Goal: Task Accomplishment & Management: Complete application form

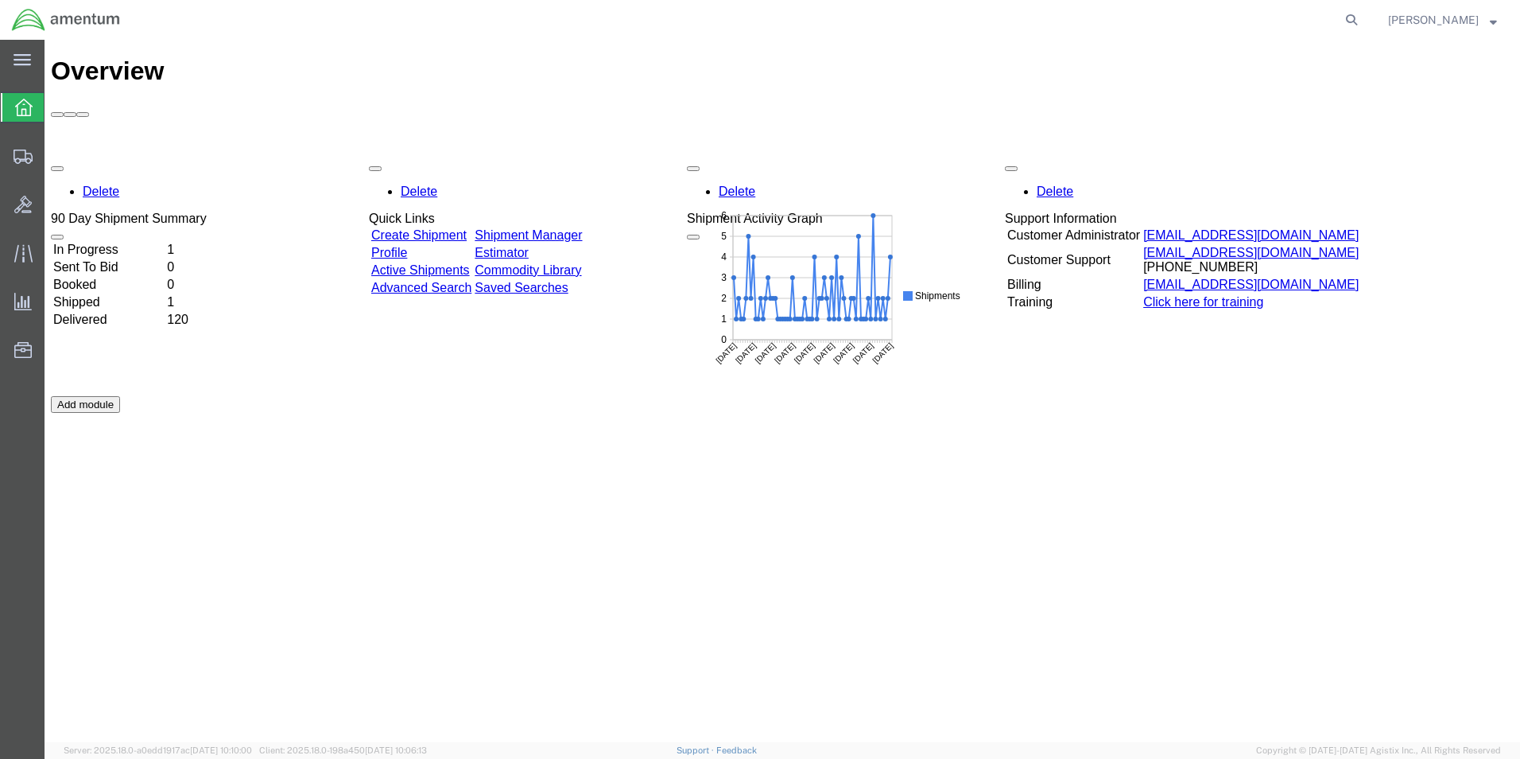
click at [133, 242] on td "In Progress" at bounding box center [108, 250] width 112 height 16
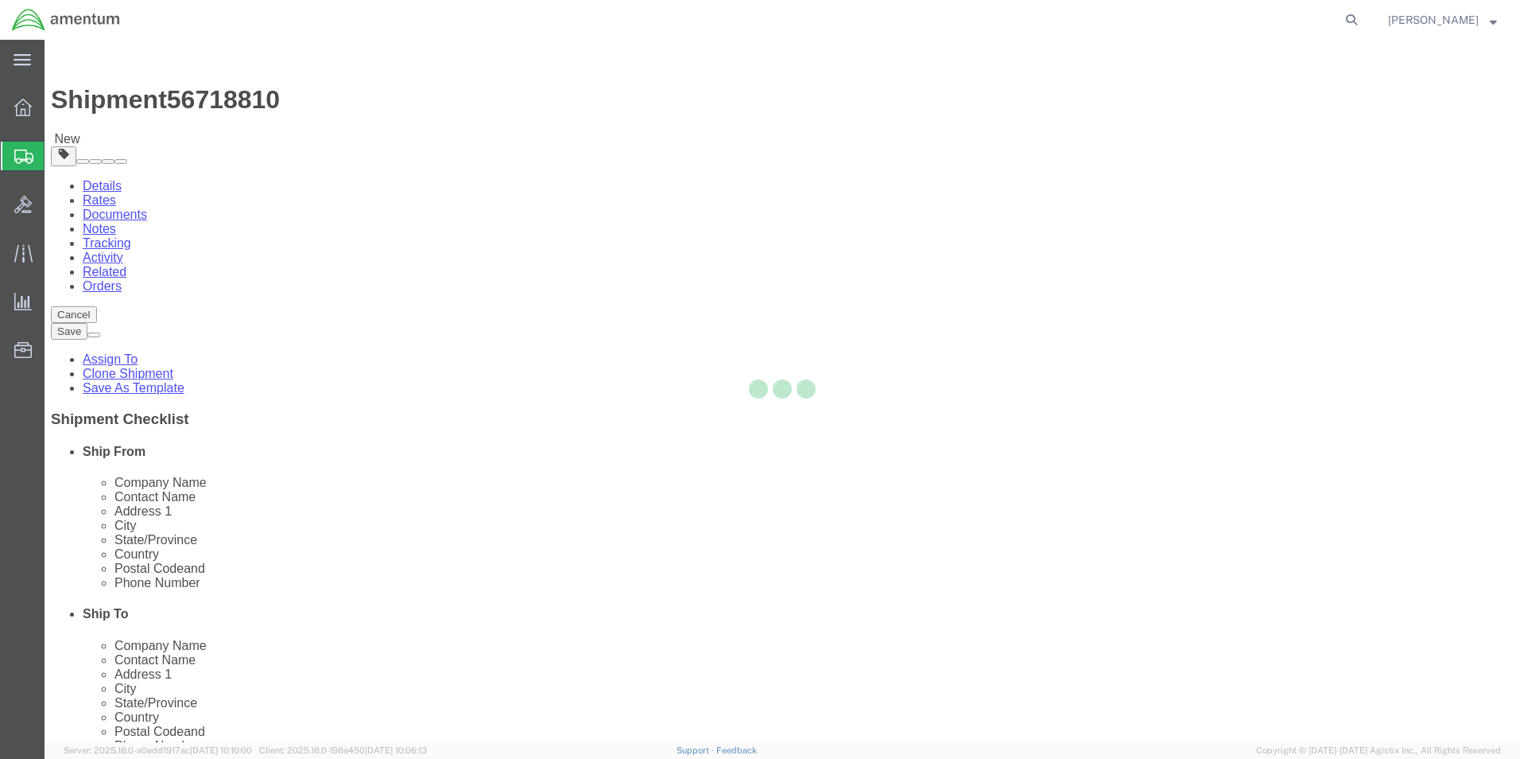
select select "42656"
select select
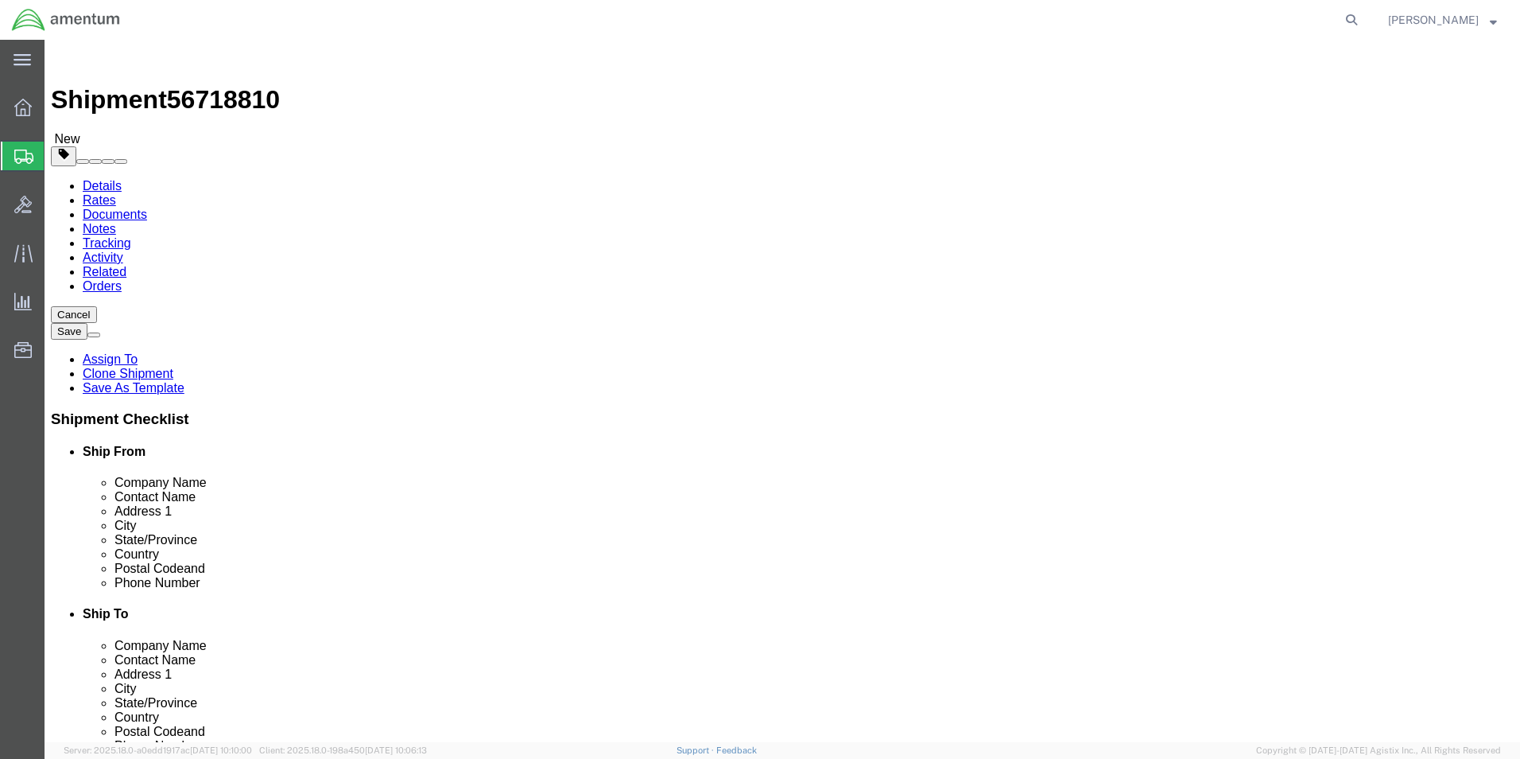
click input ","
drag, startPoint x: 876, startPoint y: 355, endPoint x: 795, endPoint y: 351, distance: 81.2
click input "[STREET_ADDRESS][PERSON_NAME]"
click input "text"
type input "B"
